Goal: Obtain resource: Download file/media

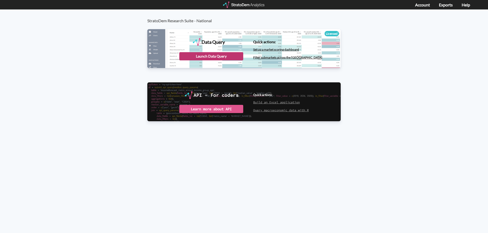
click at [185, 57] on div "Launch Data Query" at bounding box center [211, 56] width 64 height 8
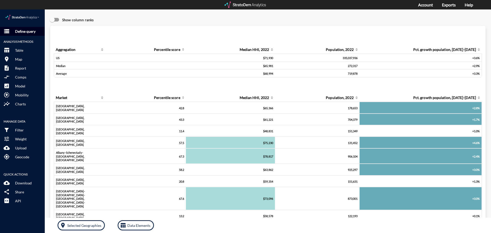
click p "Define query"
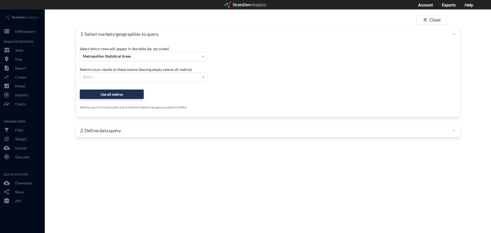
click div "Metropolitan Statistical Areas"
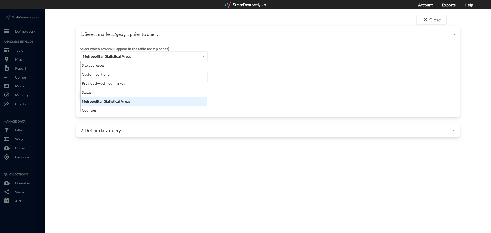
scroll to position [47, 123]
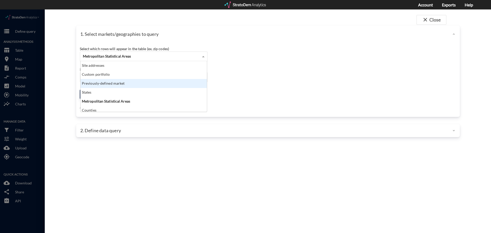
click div "Previously-defined market"
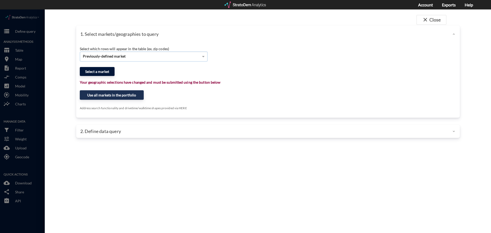
click button "Select a market"
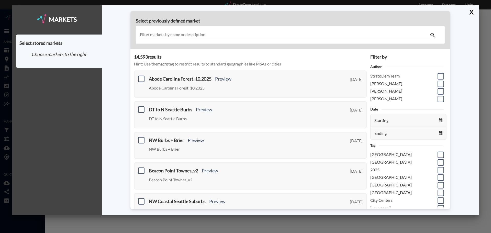
click at [175, 36] on input "text" at bounding box center [284, 34] width 290 height 7
type input "portland"
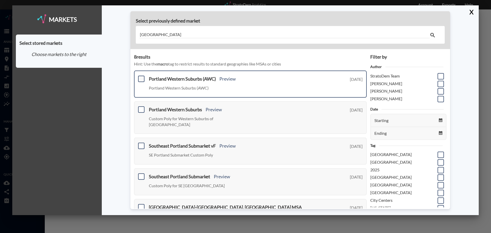
click at [141, 81] on span at bounding box center [141, 79] width 6 height 6
click at [141, 77] on input "checkbox" at bounding box center [141, 77] width 0 height 0
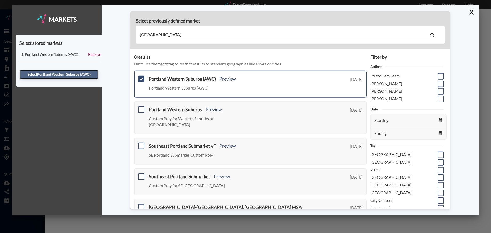
click at [82, 75] on button "Select Portland Western Suburbs (AWC)" at bounding box center [59, 74] width 79 height 9
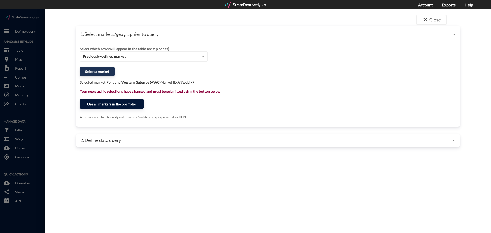
click button "Use all markets in the portfolio"
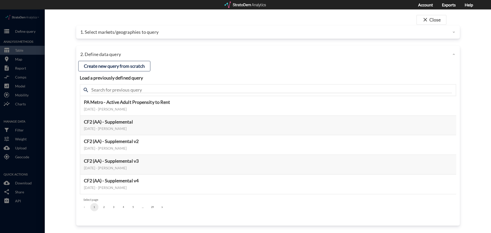
click div "search"
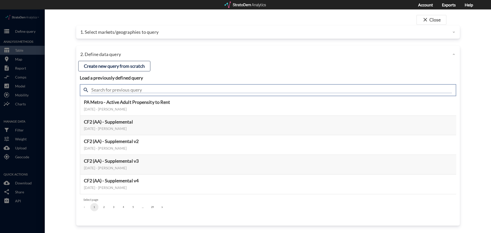
click input "text"
type input "housing"
click input "housing"
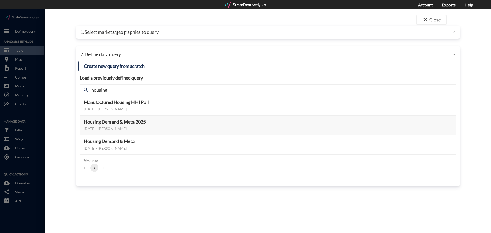
click div
click button "Select this query"
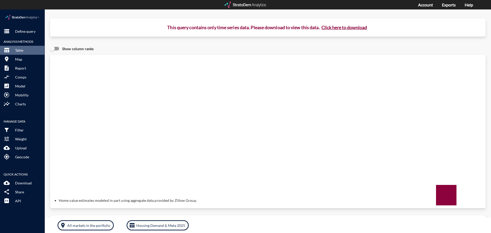
click button "Click here to download"
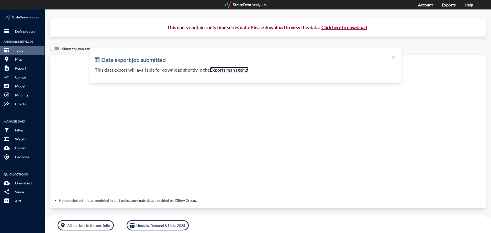
click link "Exports manager"
click p "Define query"
click button "X"
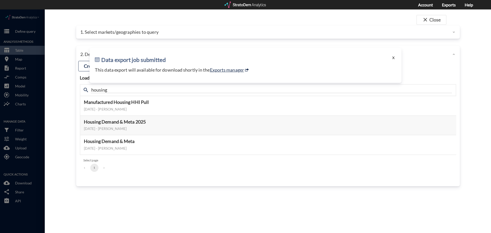
click button "X"
click h2 "Data export job submitted"
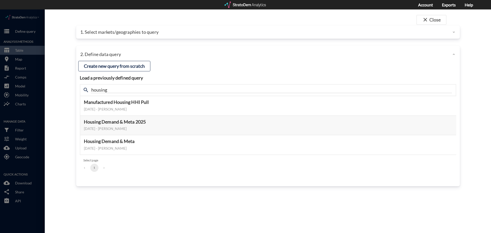
click p "1. Select markets/geographies to query"
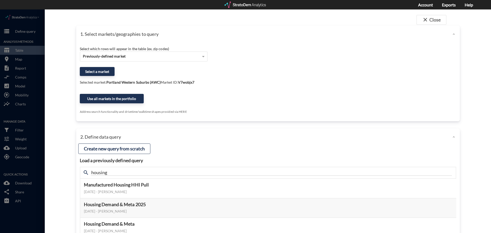
click div "Select which rows will appear in the table (ex. zip codes)"
click div "Previously-defined market"
click button "Select a market"
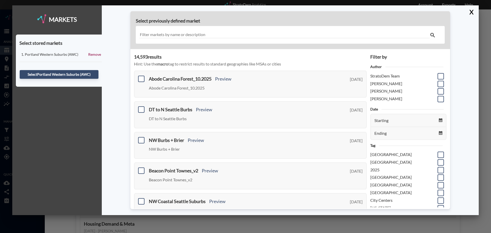
click at [203, 39] on div at bounding box center [290, 35] width 309 height 18
click at [204, 34] on input "text" at bounding box center [284, 34] width 290 height 7
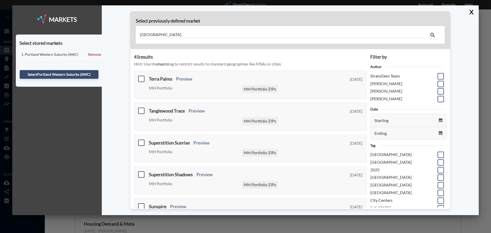
type input "portland"
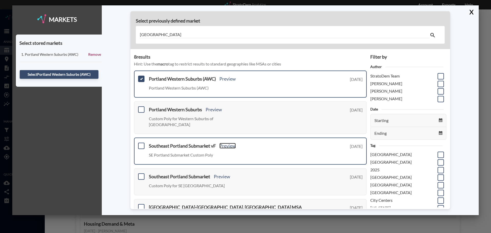
click at [232, 143] on link "Preview" at bounding box center [227, 146] width 16 height 6
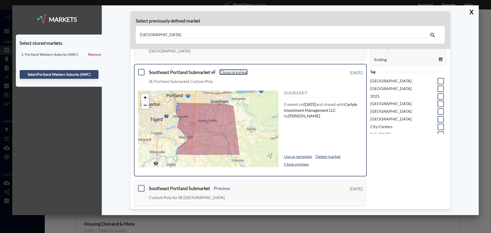
scroll to position [77, 0]
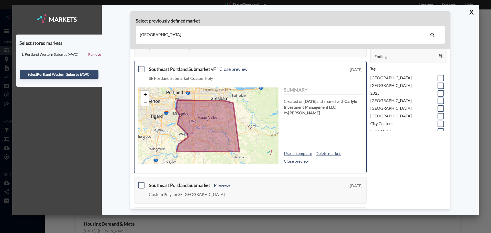
click at [141, 66] on span at bounding box center [141, 69] width 6 height 6
click at [141, 67] on input "checkbox" at bounding box center [141, 67] width 0 height 0
click at [298, 158] on link "Close preview" at bounding box center [296, 161] width 25 height 6
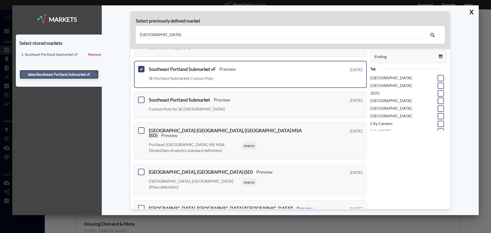
click at [80, 72] on button "Select Southeast Portland Submarket vF" at bounding box center [59, 74] width 79 height 9
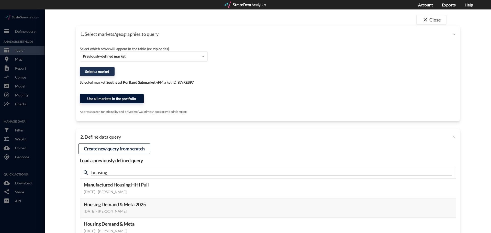
click button "Use all markets in the portfolio"
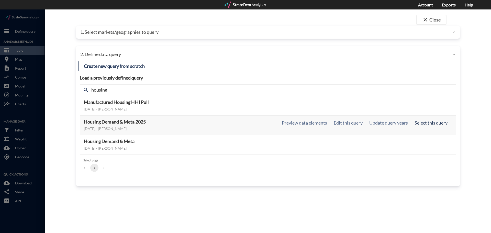
click button "Select this query"
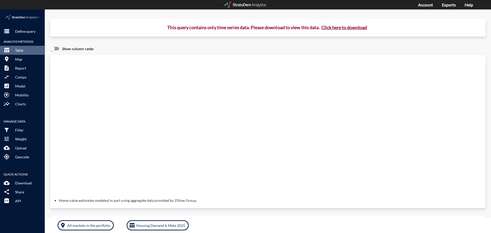
click button "Click here to download"
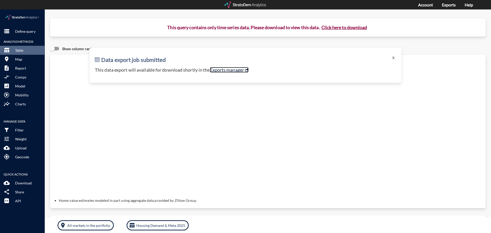
click link "Exports manager"
click button "X"
click p "Define query"
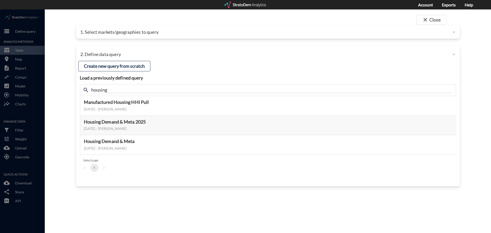
click div "1. Select markets/geographies to query"
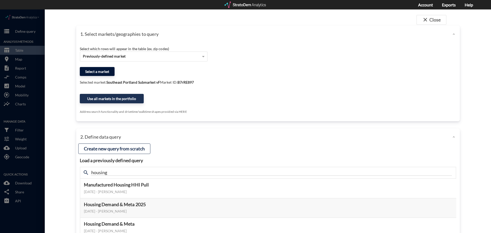
click button "Select a market"
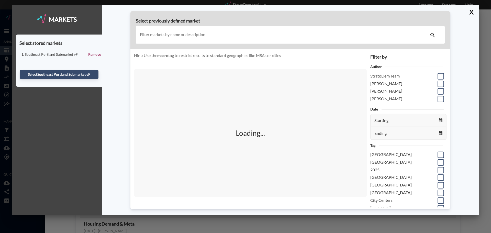
click at [162, 40] on div at bounding box center [290, 35] width 309 height 18
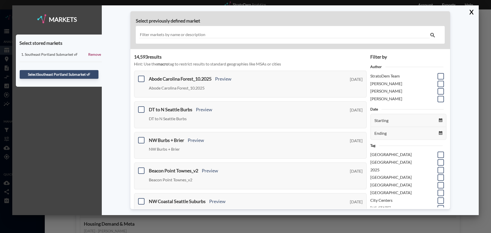
click at [162, 37] on input "text" at bounding box center [284, 34] width 290 height 7
type input "s"
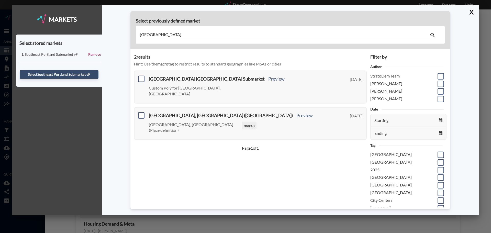
type input "vancouver"
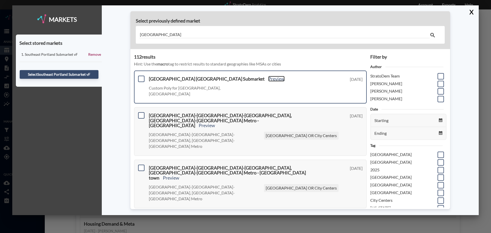
click at [268, 81] on link "Preview" at bounding box center [276, 79] width 16 height 6
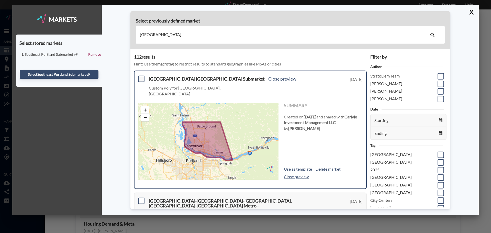
click at [140, 78] on span at bounding box center [141, 79] width 6 height 6
click at [141, 77] on input "checkbox" at bounding box center [141, 77] width 0 height 0
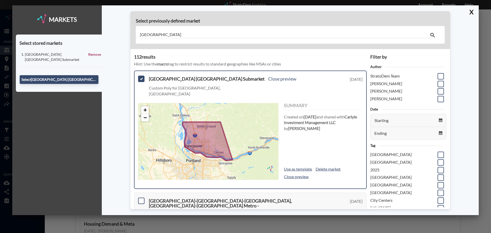
click at [66, 79] on div "Select Vancouver WA Submarket" at bounding box center [58, 80] width 79 height 14
click at [61, 75] on button "Select Vancouver WA Submarket" at bounding box center [59, 79] width 79 height 9
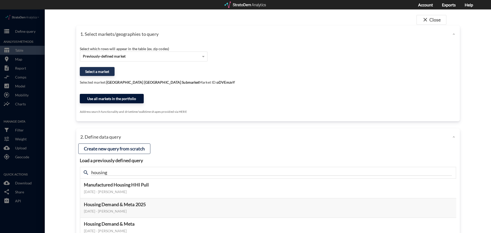
click button "Use all markets in the portfolio"
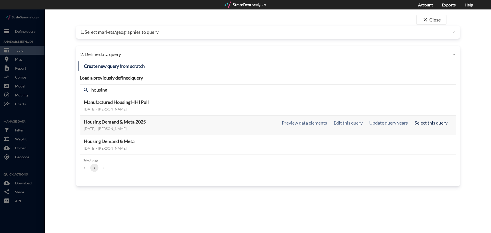
click button "Select this query"
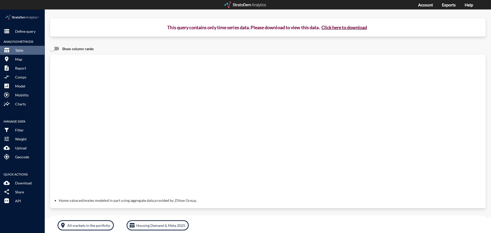
click button "Click here to download"
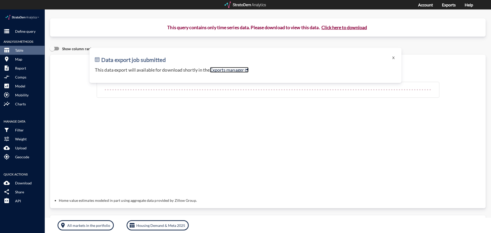
click link "Exports manager"
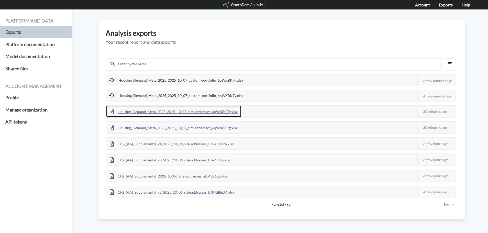
click at [134, 112] on div "Housing_Demand_Meta_2025_2025_10_07_site-addresses_6qWXBK7g.xlsx" at bounding box center [173, 112] width 135 height 12
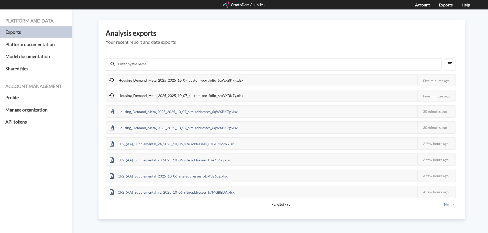
click at [157, 77] on div "Housing_Demand_Meta_2025_2025_10_07_custom-portfolio_6qWXBK7g.xlsx" at bounding box center [176, 80] width 141 height 11
click at [156, 77] on div "Housing_Demand_Meta_2025_2025_10_07_custom-portfolio_6qWXBK7g.xlsx" at bounding box center [176, 80] width 141 height 11
click at [464, 93] on div "Analysis exports Your recent report and data exports Housing_Demand_Meta_2025_2…" at bounding box center [281, 119] width 366 height 199
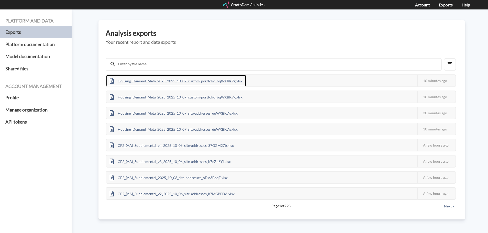
click at [208, 78] on div "Housing_Demand_Meta_2025_2025_10_07_custom-portfolio_6qWXBK7g.xlsx" at bounding box center [176, 81] width 140 height 12
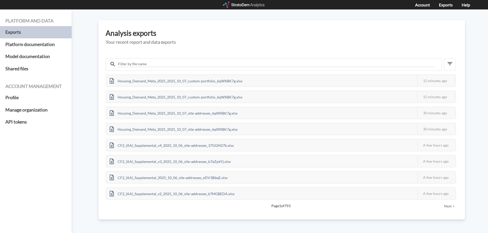
drag, startPoint x: 466, startPoint y: 0, endPoint x: 409, endPoint y: 10, distance: 57.6
click at [409, 10] on div "Platform and data Exports Platform documentation Model documentation Shared fil…" at bounding box center [244, 120] width 488 height 223
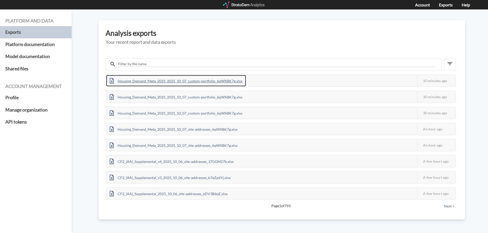
click at [210, 82] on div "Housing_Demand_Meta_2025_2025_10_07_custom-portfolio_6qWXBK7g.xlsx" at bounding box center [176, 81] width 140 height 12
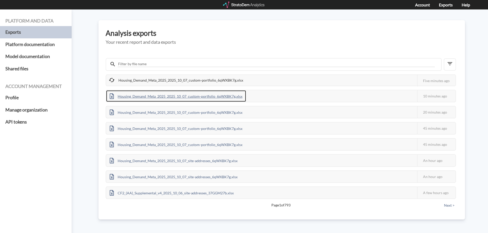
click at [232, 93] on div "Housing_Demand_Meta_2025_2025_10_07_custom-portfolio_6qWXBK7g.xlsx" at bounding box center [176, 96] width 140 height 12
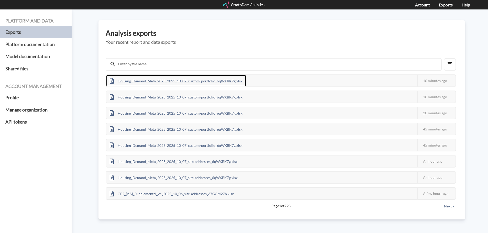
click at [197, 80] on div "Housing_Demand_Meta_2025_2025_10_07_custom-portfolio_6qWXBK7g.xlsx" at bounding box center [176, 81] width 140 height 12
